Goal: Task Accomplishment & Management: Use online tool/utility

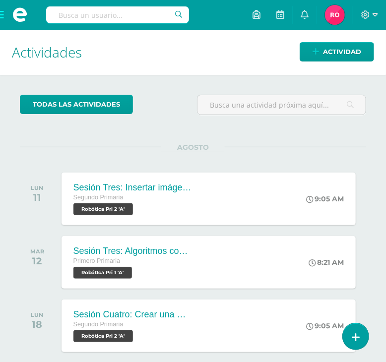
click at [3, 16] on span at bounding box center [20, 15] width 40 height 30
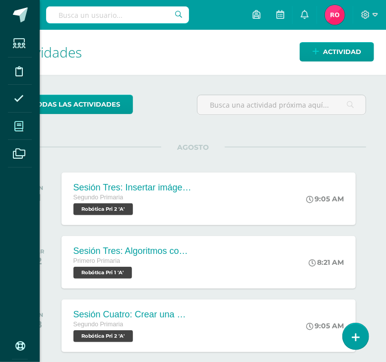
click at [18, 126] on icon at bounding box center [18, 126] width 9 height 10
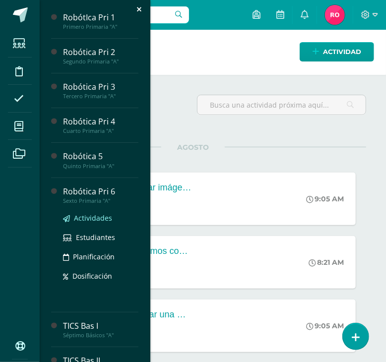
click at [80, 219] on span "Actividades" at bounding box center [93, 217] width 38 height 9
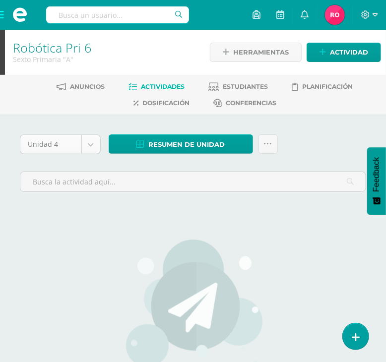
click at [92, 147] on body "Estudiantes Disciplina Asistencia Mis cursos Archivos Soporte Ayuda Reportar un…" at bounding box center [193, 239] width 386 height 479
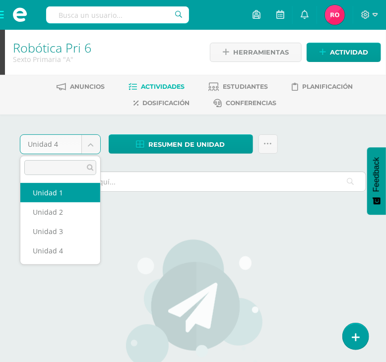
select select "Unidad 1"
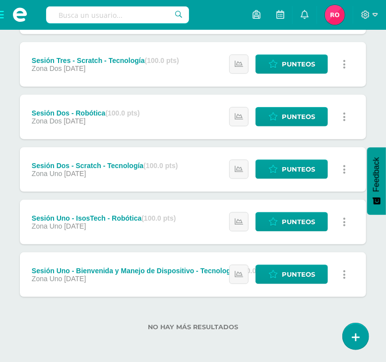
scroll to position [220, 0]
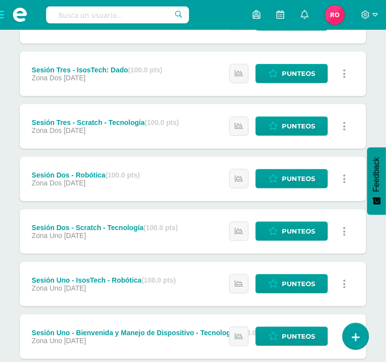
click at [74, 232] on span "[DATE]" at bounding box center [75, 235] width 22 height 8
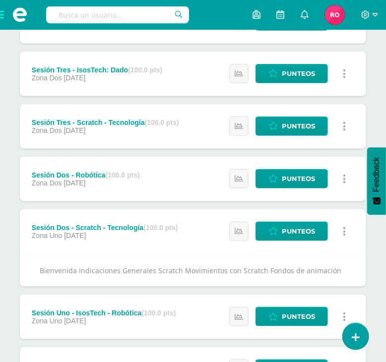
click at [115, 118] on div "Sesión Tres - Scratch - Tecnología (100.0 pts)" at bounding box center [105, 122] width 147 height 8
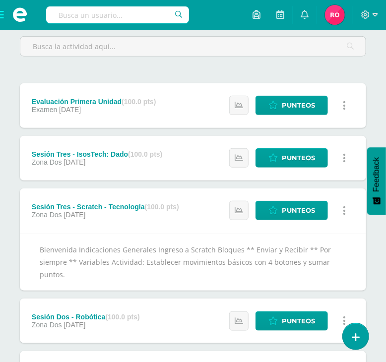
scroll to position [0, 0]
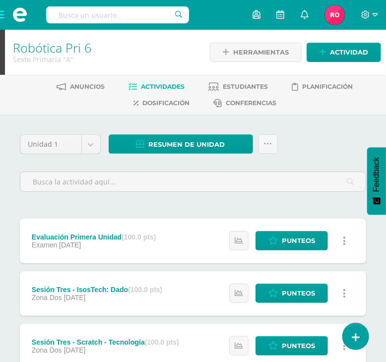
click at [132, 246] on div "Examen [DATE]" at bounding box center [94, 245] width 124 height 8
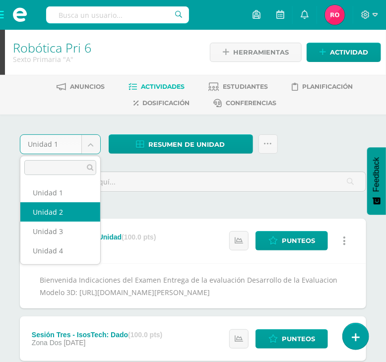
select select "Unidad 2"
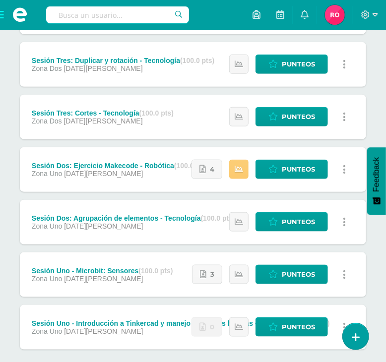
scroll to position [228, 0]
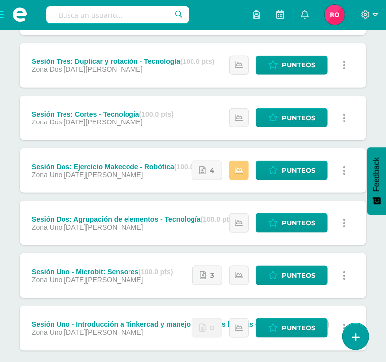
click at [165, 336] on div "Sesión Uno - Introducción a Tinkercad y manejo de formas básicas - Tecnología (…" at bounding box center [181, 328] width 322 height 45
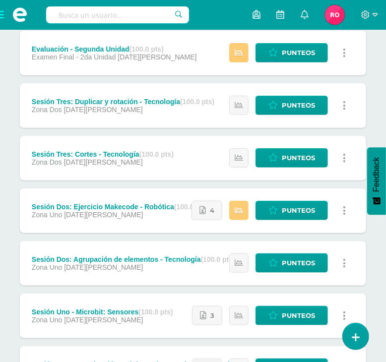
scroll to position [0, 0]
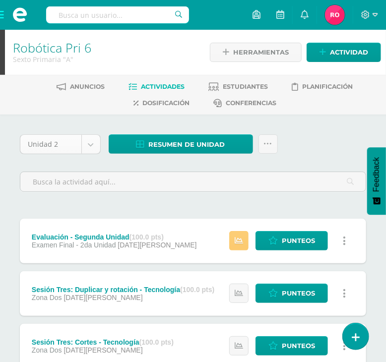
click at [85, 138] on body "Estudiantes Disciplina Asistencia Mis cursos Archivos Soporte Ayuda Reportar un…" at bounding box center [193, 357] width 386 height 715
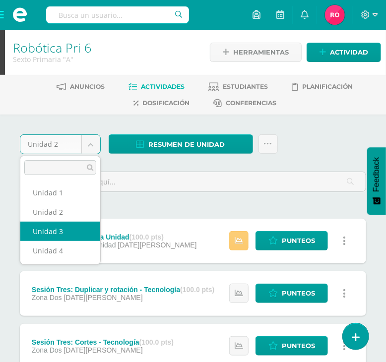
select select "Unidad 3"
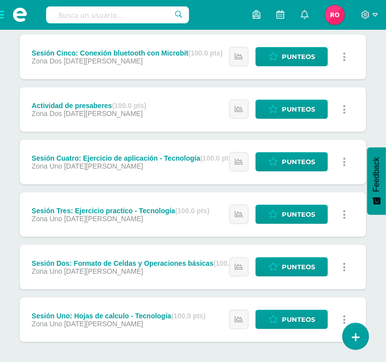
scroll to position [232, 0]
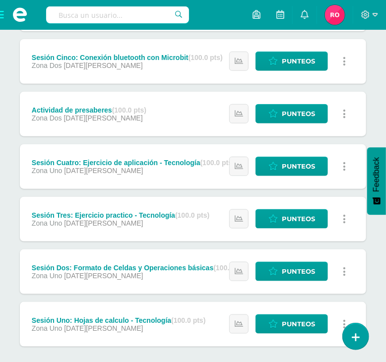
click at [138, 211] on div "Sesión Tres: Ejercicio practico - Tecnología (100.0 pts)" at bounding box center [120, 215] width 177 height 8
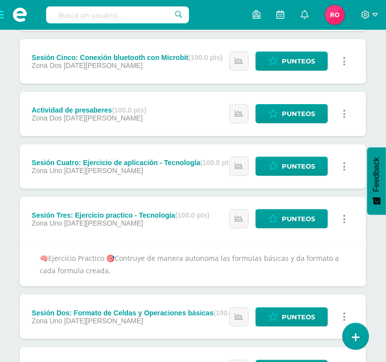
click at [140, 215] on div "Sesión Tres: Ejercicio practico - Tecnología (100.0 pts)" at bounding box center [120, 215] width 177 height 8
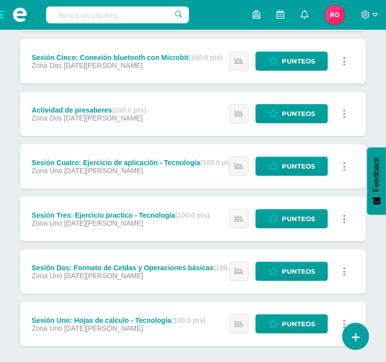
click at [137, 167] on div "Zona Uno 02 de Junio" at bounding box center [133, 171] width 203 height 8
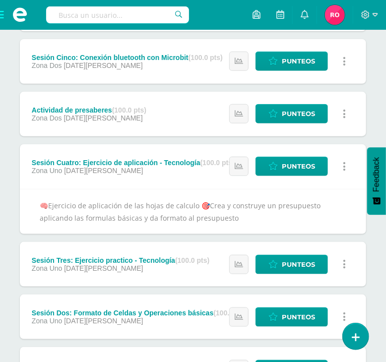
click at [137, 167] on div "Zona Uno 02 de Junio" at bounding box center [133, 171] width 203 height 8
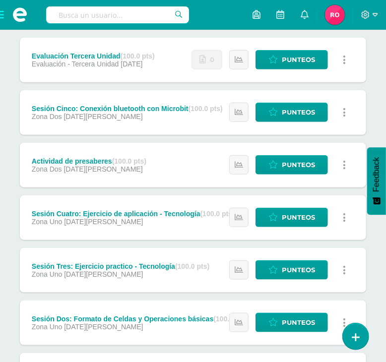
scroll to position [108, 0]
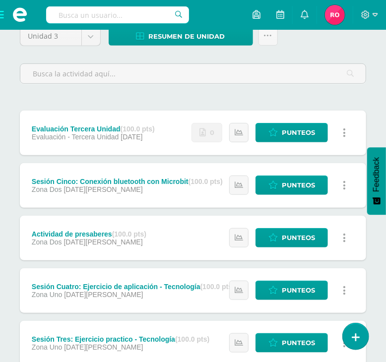
click at [74, 185] on span "14 de Julio" at bounding box center [102, 189] width 79 height 8
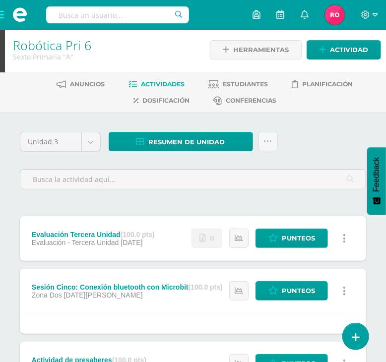
scroll to position [0, 0]
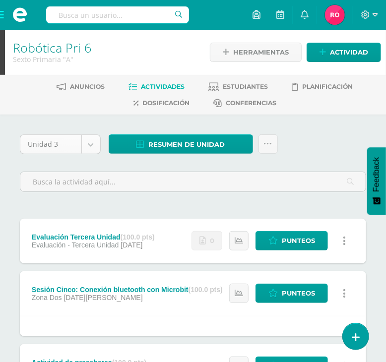
click at [92, 146] on body "Estudiantes Disciplina Asistencia Mis cursos Archivos Soporte Ayuda Reportar un…" at bounding box center [193, 332] width 386 height 665
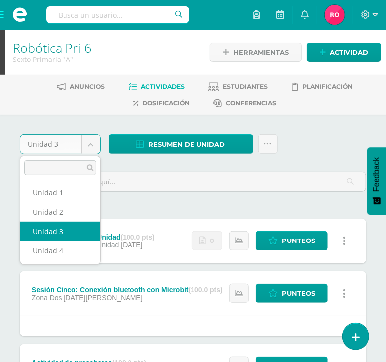
click at [1, 16] on body "Estudiantes Disciplina Asistencia Mis cursos Archivos Soporte Ayuda Reportar un…" at bounding box center [193, 332] width 386 height 665
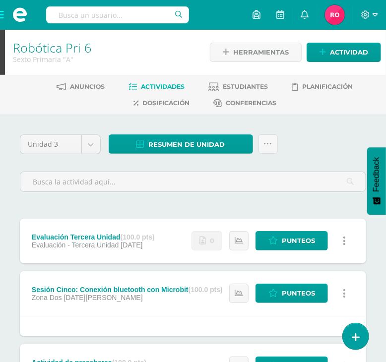
click at [1, 16] on span at bounding box center [20, 15] width 40 height 30
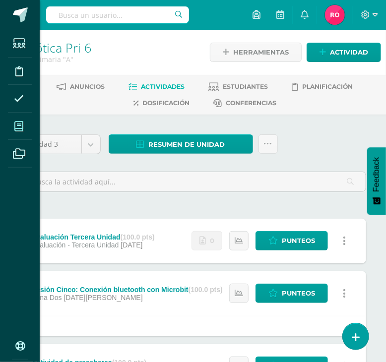
click at [25, 132] on span at bounding box center [19, 126] width 22 height 22
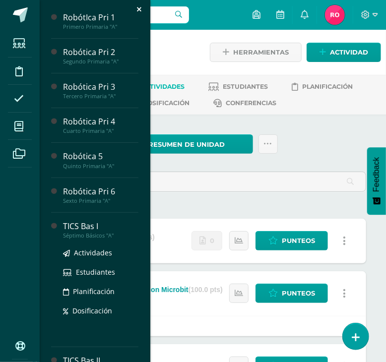
click at [84, 225] on div "TICS Bas I" at bounding box center [100, 226] width 75 height 11
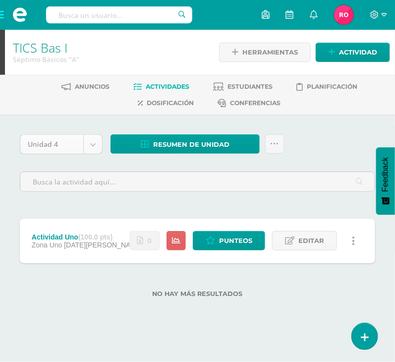
click at [89, 144] on body "Estudiantes Disciplina Asistencia Mis cursos Archivos Soporte Ayuda Reportar un…" at bounding box center [197, 164] width 395 height 329
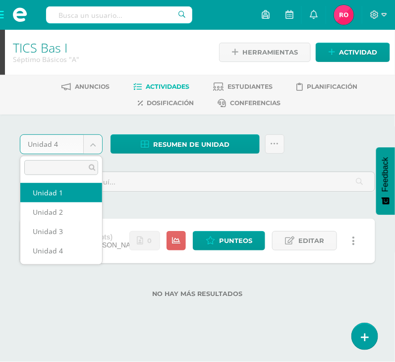
select select "Unidad 1"
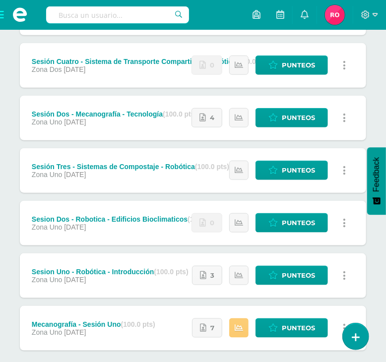
scroll to position [230, 0]
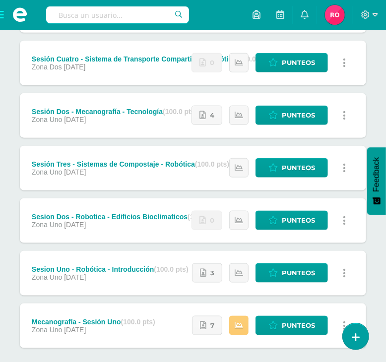
click at [136, 110] on div "Sesión Dos - Mecanografía - Tecnología (100.0 pts)" at bounding box center [114, 112] width 165 height 8
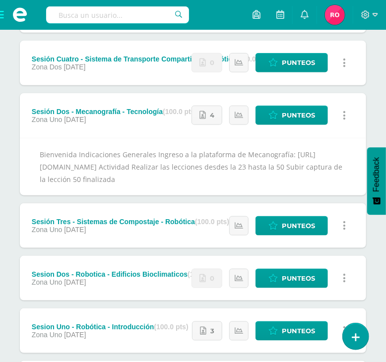
click at [147, 55] on div "Sesión Cuatro - Sistema de Transporte Compartido - Robótica (100.0 pts)" at bounding box center [151, 59] width 239 height 8
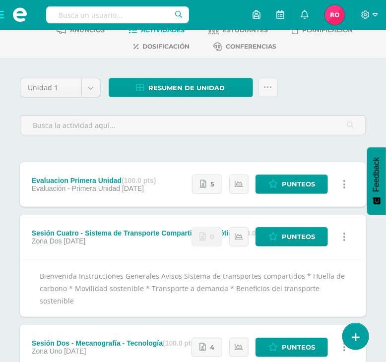
scroll to position [0, 0]
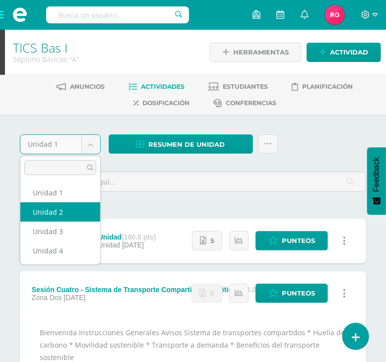
select select "Unidad 2"
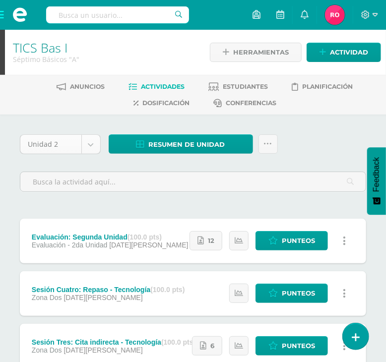
click at [94, 145] on body "Estudiantes Disciplina Asistencia Mis cursos Archivos Soporte Ayuda Reportar un…" at bounding box center [193, 322] width 386 height 644
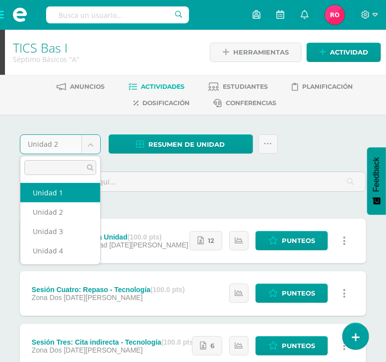
select select "Unidad 1"
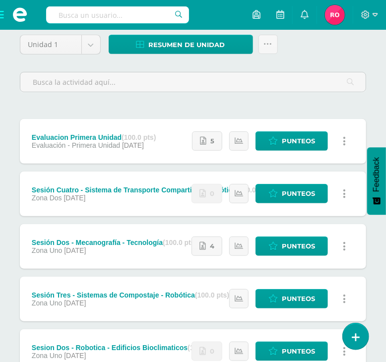
scroll to position [281, 0]
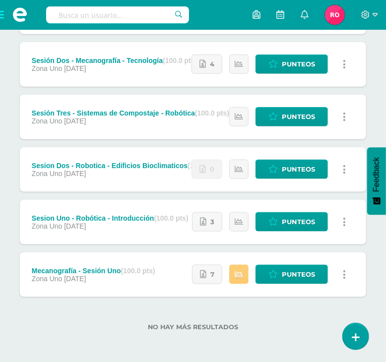
click at [109, 269] on div "Mecanografía - Sesión Uno (100.0 pts)" at bounding box center [93, 271] width 123 height 8
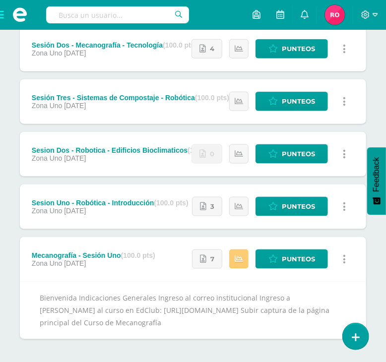
scroll to position [278, 0]
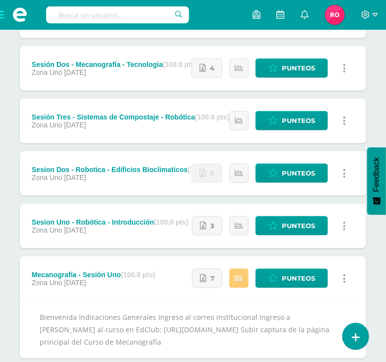
click at [112, 226] on div "Zona Uno 17 de Enero" at bounding box center [110, 230] width 157 height 8
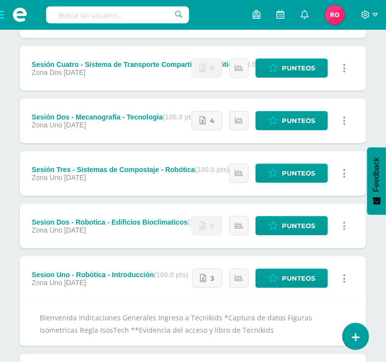
scroll to position [154, 0]
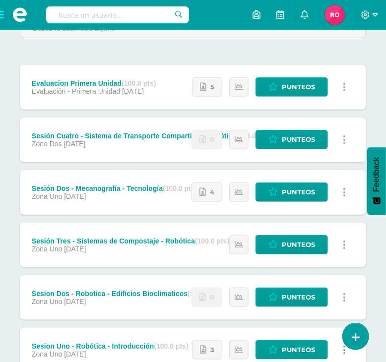
click at [136, 149] on div "Sesión Cuatro - Sistema de Transporte Compartido - Robótica (100.0 pts) Zona Do…" at bounding box center [151, 139] width 262 height 45
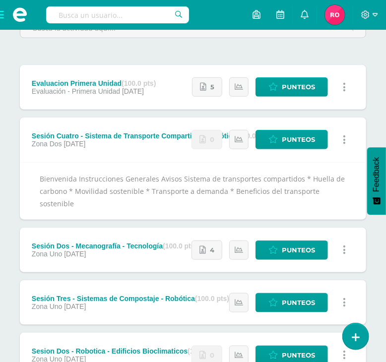
scroll to position [0, 0]
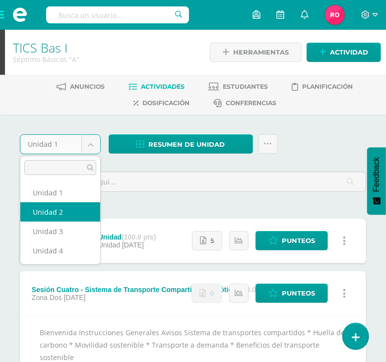
select select "Unidad 2"
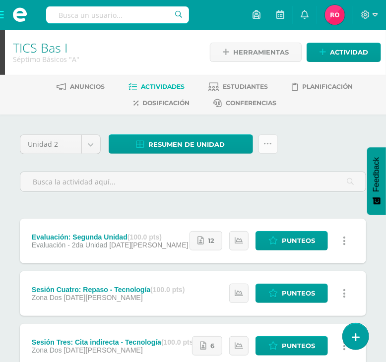
click at [261, 150] on link at bounding box center [267, 143] width 19 height 19
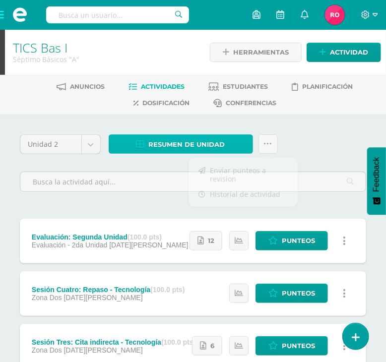
click at [223, 143] on span "Resumen de unidad" at bounding box center [187, 144] width 76 height 18
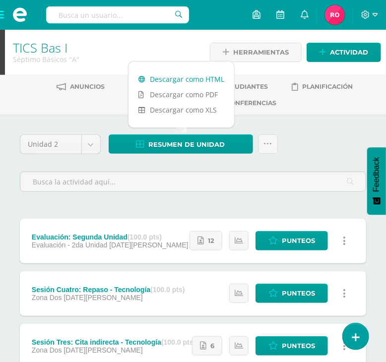
click at [187, 82] on link "Descargar como HTML" at bounding box center [181, 78] width 106 height 15
click at [198, 110] on link "Descargar como XLS" at bounding box center [181, 109] width 106 height 15
click at [192, 75] on link "Descargar como HTML" at bounding box center [181, 78] width 106 height 15
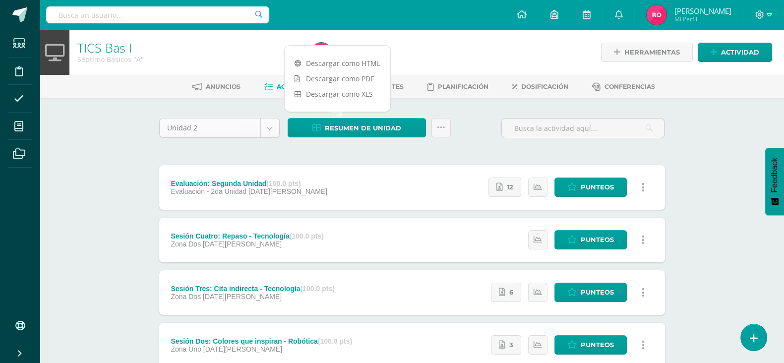
click at [268, 125] on body "Estudiantes Disciplina Asistencia Mis cursos Archivos Soporte Ayuda Reportar un…" at bounding box center [392, 295] width 784 height 591
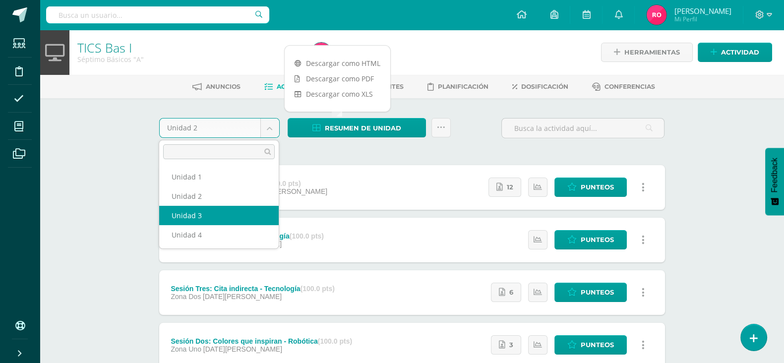
select select "Unidad 3"
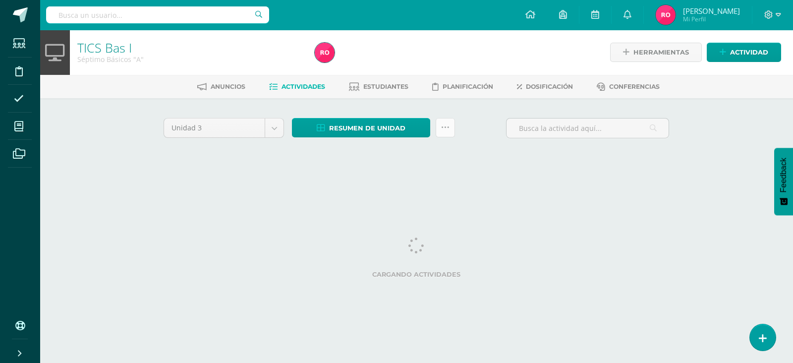
click at [449, 128] on link at bounding box center [445, 127] width 19 height 19
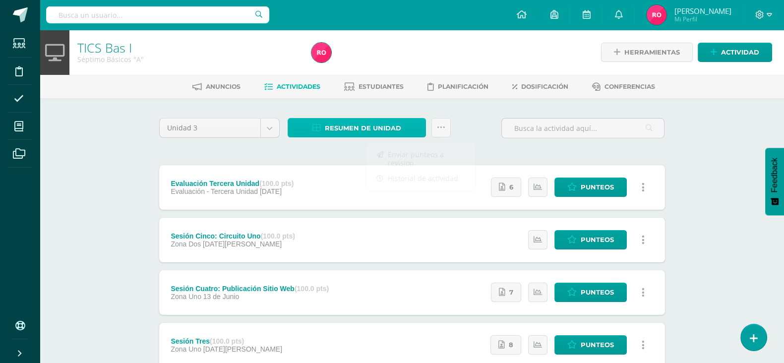
click at [371, 121] on span "Resumen de unidad" at bounding box center [363, 128] width 76 height 18
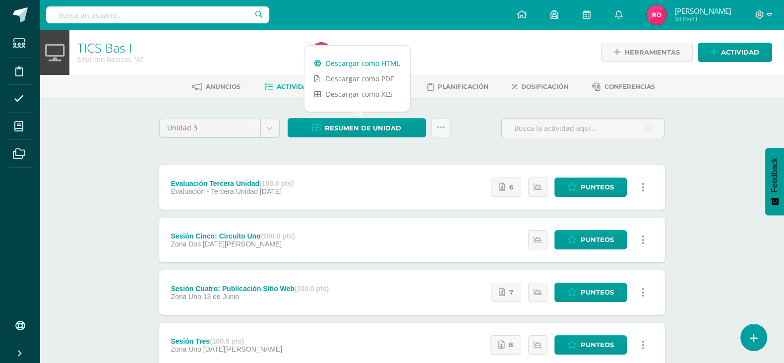
click at [358, 59] on link "Descargar como HTML" at bounding box center [357, 63] width 106 height 15
drag, startPoint x: 748, startPoint y: 164, endPoint x: 743, endPoint y: 166, distance: 5.3
click at [748, 164] on div "TICS Bas I Séptimo Básicos "A" Herramientas Detalle de asistencias Actividad An…" at bounding box center [412, 284] width 744 height 508
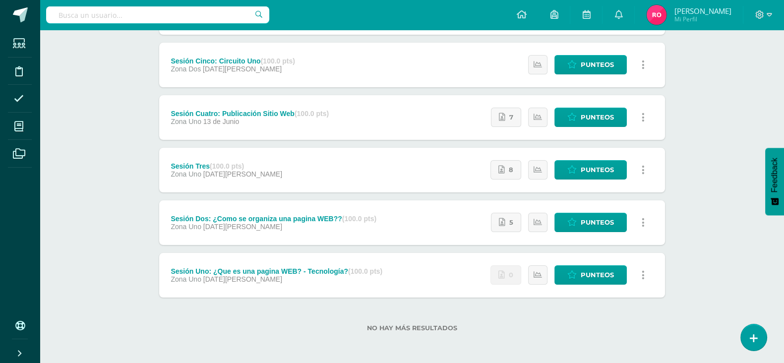
scroll to position [175, 0]
click at [200, 162] on div "Sesión Tres (100.0 pts)" at bounding box center [226, 166] width 112 height 8
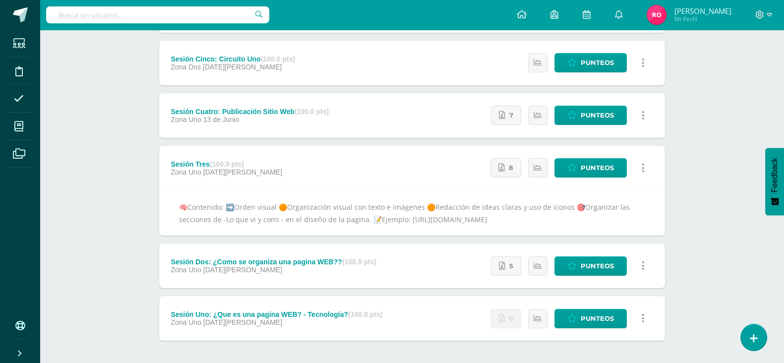
scroll to position [0, 0]
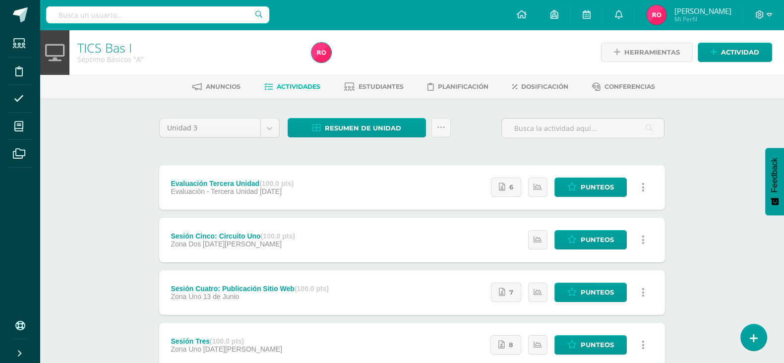
click at [543, 147] on div "Unidad 3 Unidad 1 Unidad 2 Unidad 3 Unidad 4 Resumen de unidad ¿Estás seguro qu…" at bounding box center [411, 341] width 513 height 446
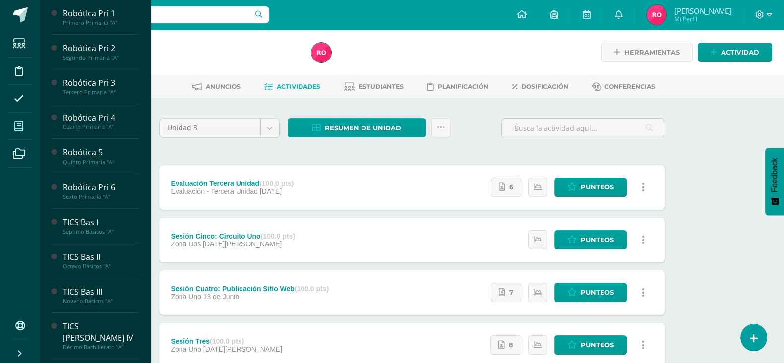
click at [29, 129] on span at bounding box center [19, 126] width 22 height 22
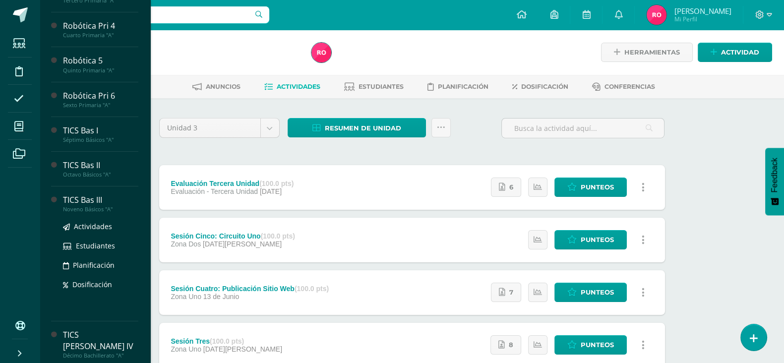
scroll to position [96, 0]
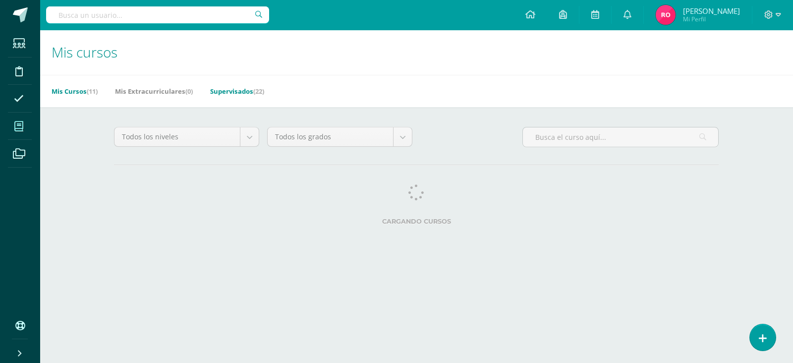
click at [258, 92] on span "(22)" at bounding box center [258, 91] width 11 height 9
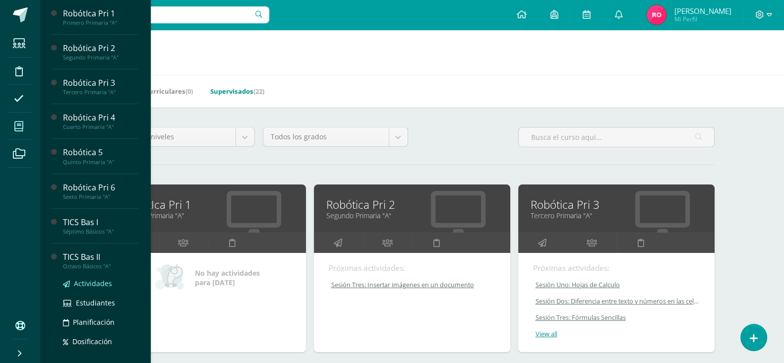
click at [82, 278] on link "Actividades" at bounding box center [100, 283] width 75 height 11
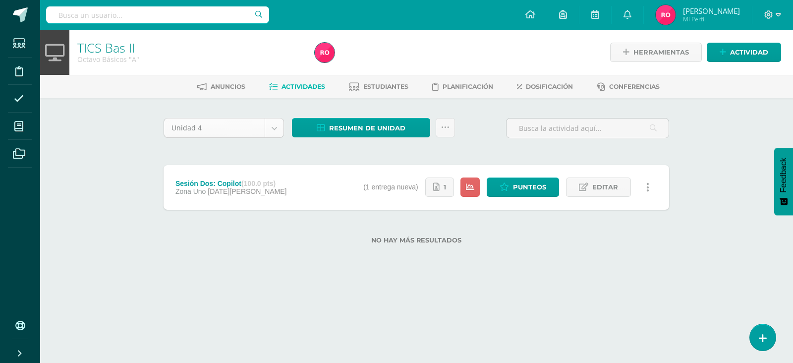
click at [272, 132] on body "Estudiantes Disciplina Asistencia Mis cursos Archivos Soporte Ayuda Reportar un…" at bounding box center [396, 138] width 793 height 276
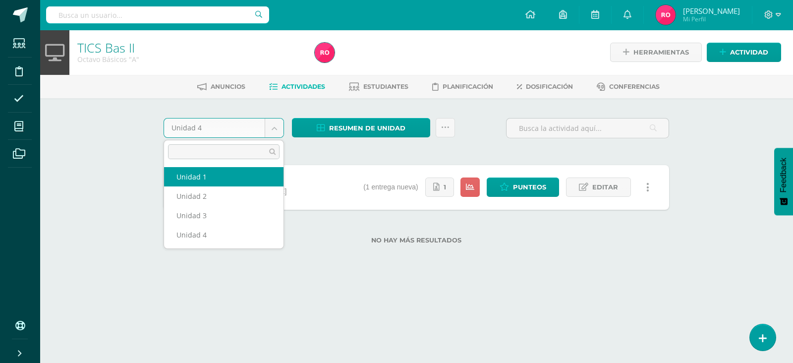
select select "Unidad 1"
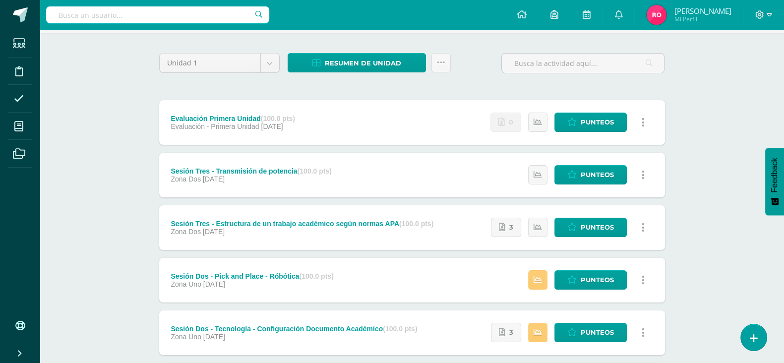
scroll to position [61, 0]
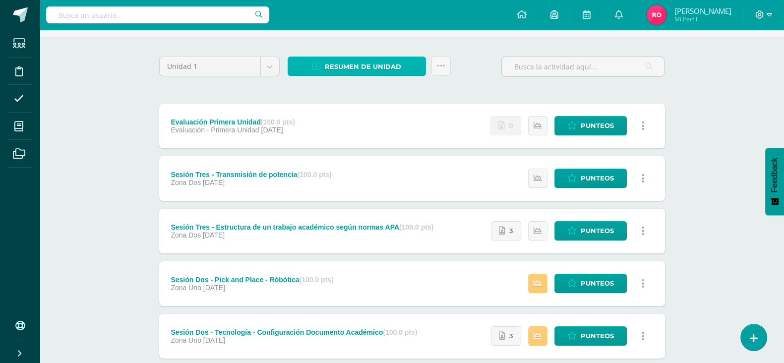
click at [396, 67] on span "Resumen de unidad" at bounding box center [363, 66] width 76 height 18
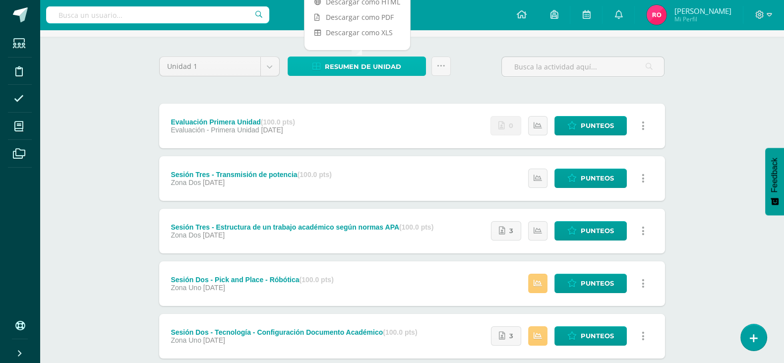
scroll to position [0, 0]
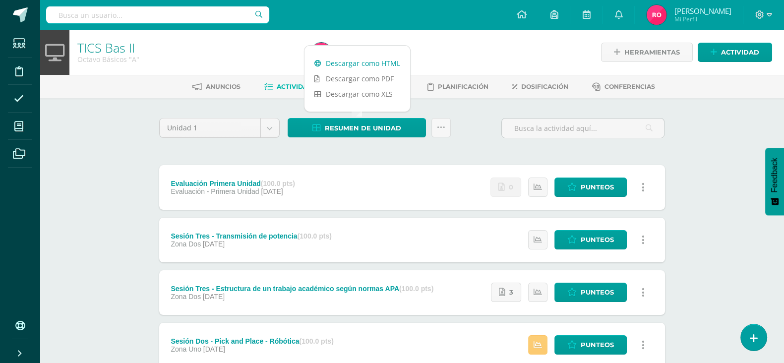
click at [371, 68] on link "Descargar como HTML" at bounding box center [357, 63] width 106 height 15
click at [275, 124] on body "Estudiantes Disciplina Asistencia Mis cursos Archivos Soporte Ayuda Reportar un…" at bounding box center [392, 295] width 784 height 591
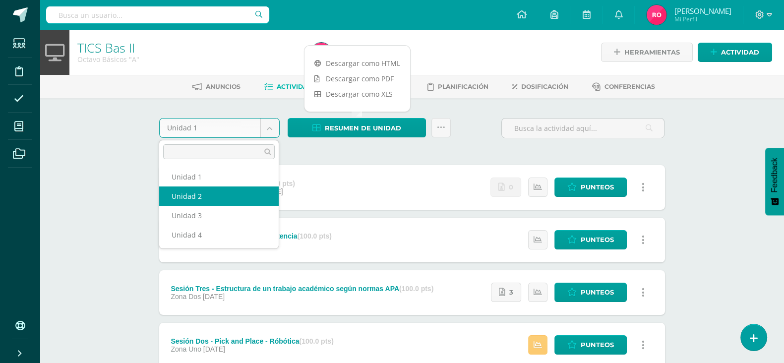
select select "Unidad 2"
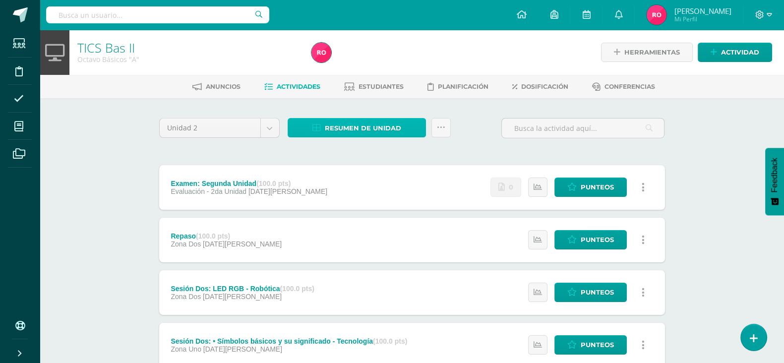
click at [367, 125] on span "Resumen de unidad" at bounding box center [363, 128] width 76 height 18
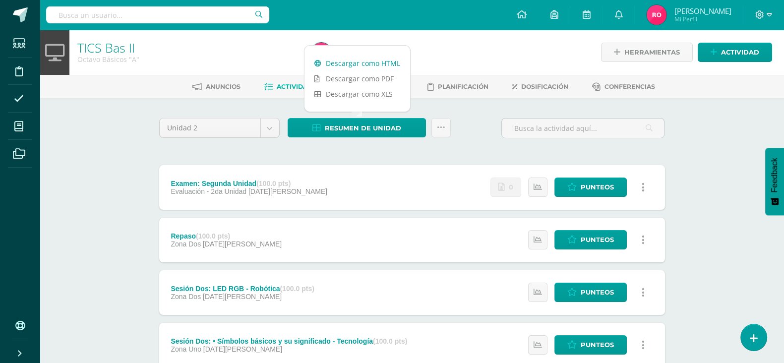
click at [375, 68] on link "Descargar como HTML" at bounding box center [357, 63] width 106 height 15
click at [373, 64] on link "Descargar como HTML" at bounding box center [357, 63] width 106 height 15
click at [268, 133] on body "Estudiantes Disciplina Asistencia Mis cursos Archivos Soporte Ayuda Reportar un…" at bounding box center [392, 269] width 784 height 538
select select "Unidad 3"
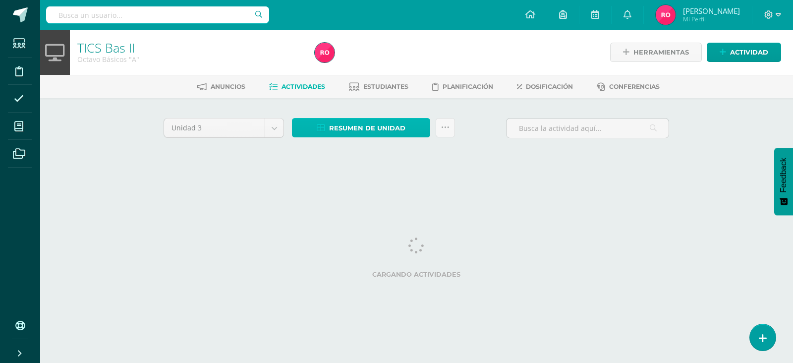
click at [366, 130] on span "Resumen de unidad" at bounding box center [367, 128] width 76 height 18
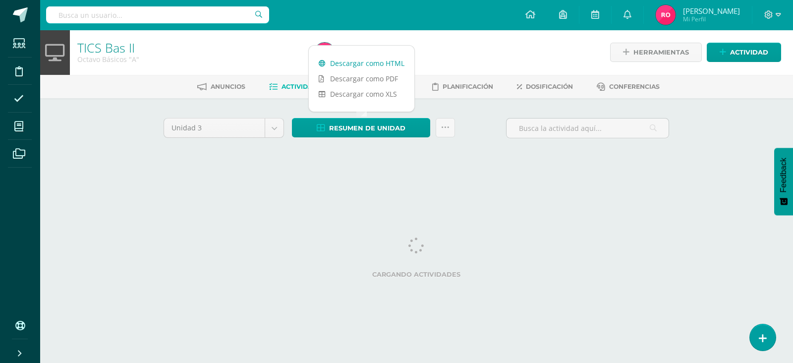
click at [377, 64] on link "Descargar como HTML" at bounding box center [362, 63] width 106 height 15
